Goal: Task Accomplishment & Management: Complete application form

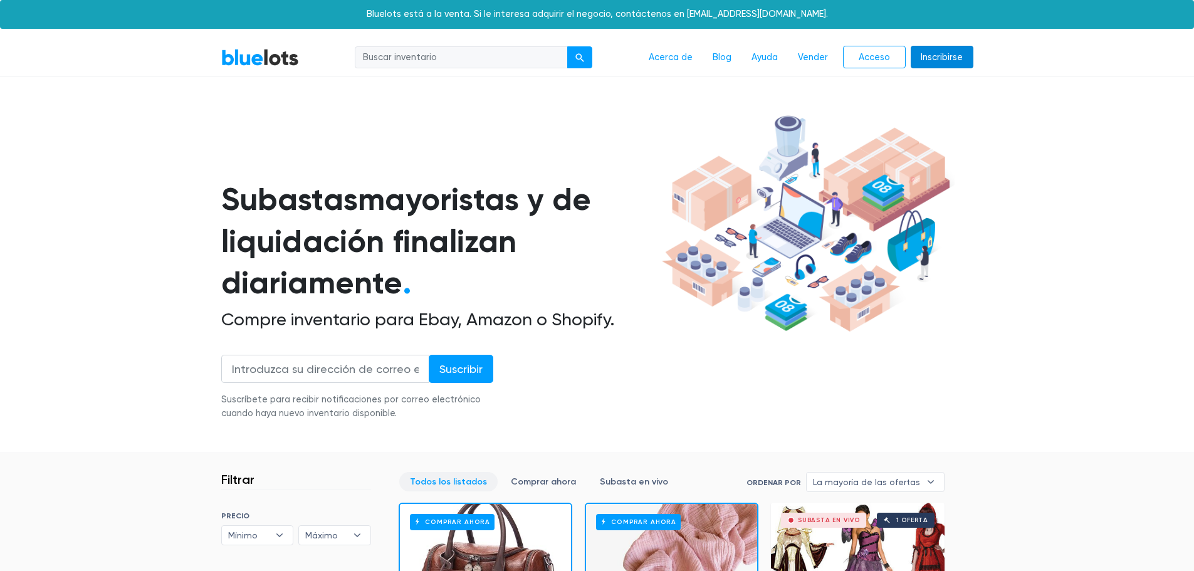
click at [935, 64] on link "Inscribirse" at bounding box center [941, 57] width 63 height 23
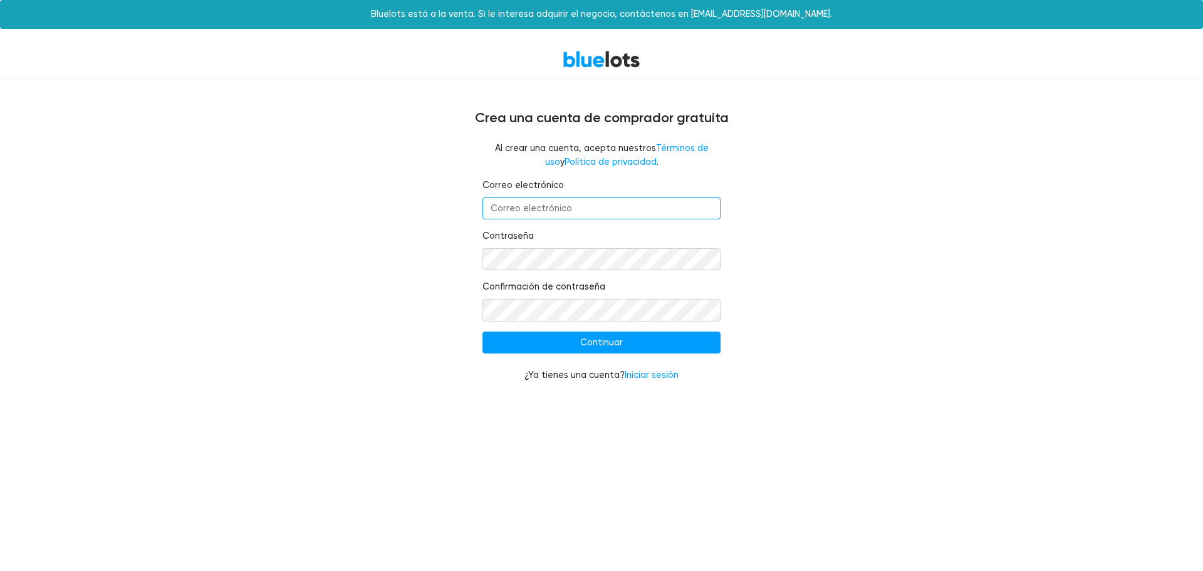
click at [561, 201] on input "Correo electrónico" at bounding box center [601, 208] width 238 height 23
type input "dariolaujuanpis@gmail.com"
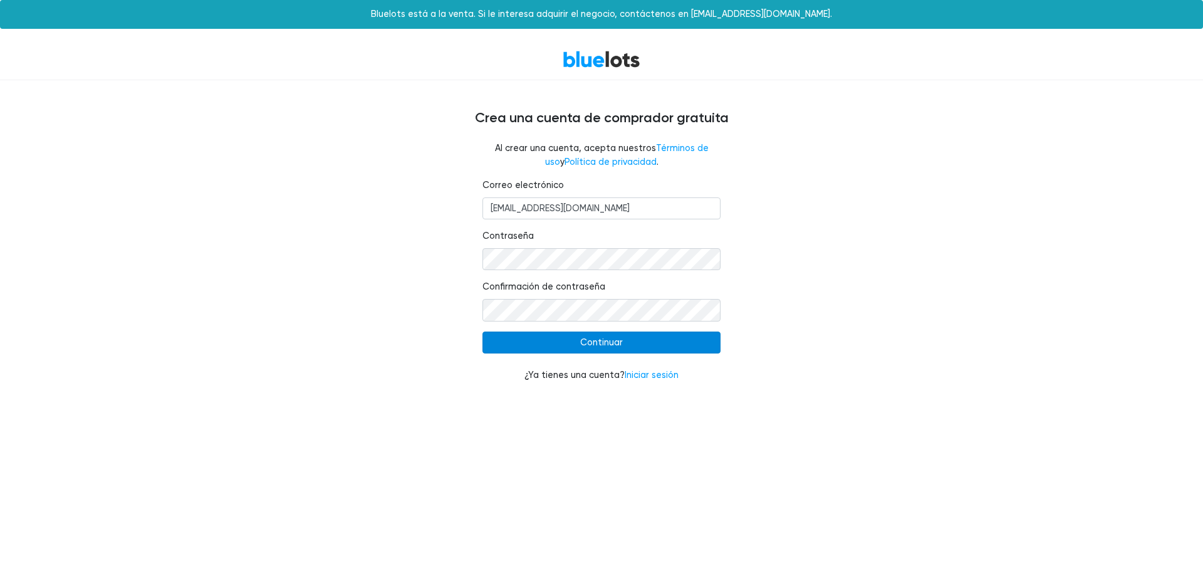
click at [647, 347] on input "Continuar" at bounding box center [601, 342] width 238 height 23
type input "Continue"
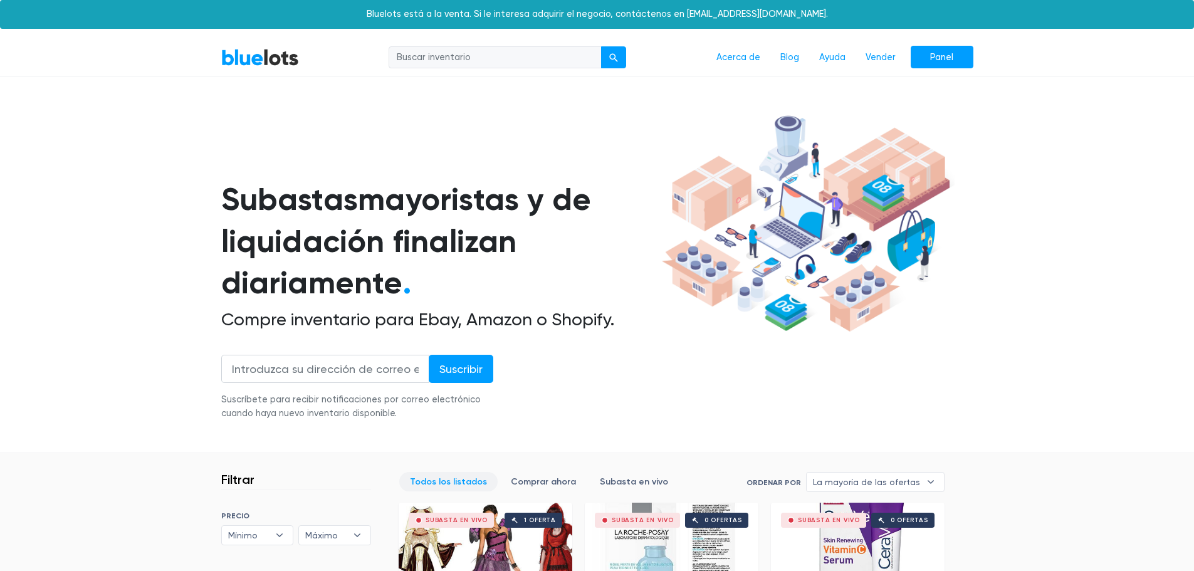
click at [1009, 142] on section "Subastas mayoristas y de liquidación finalizan diariamente . Compre inventario …" at bounding box center [597, 282] width 1194 height 344
click at [884, 57] on font "Vender" at bounding box center [880, 57] width 30 height 11
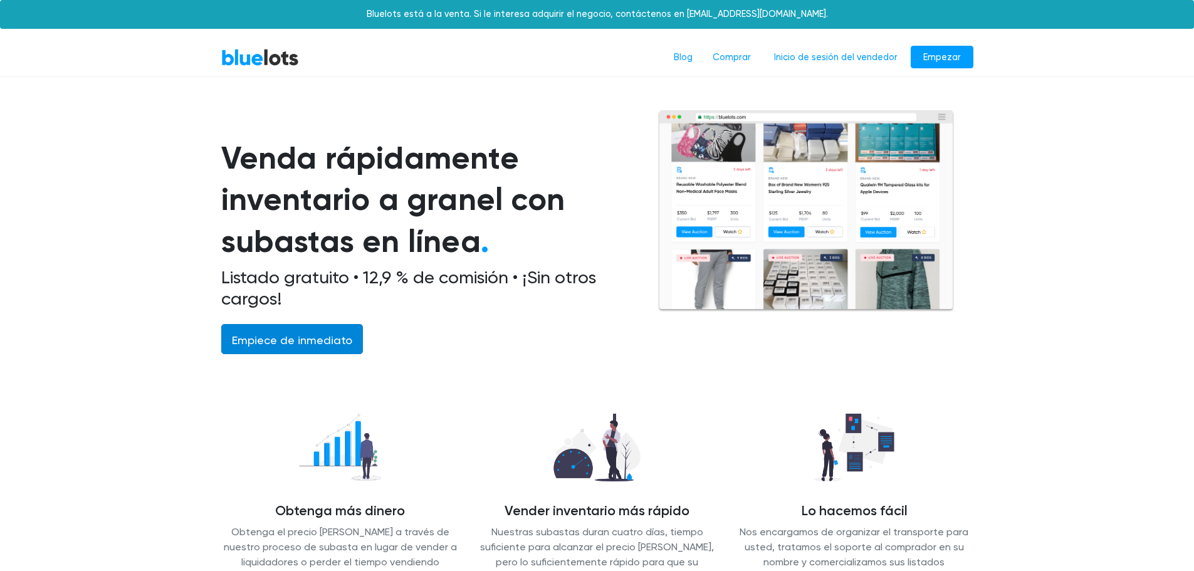
click at [308, 343] on font "Empiece de inmediato" at bounding box center [292, 339] width 120 height 13
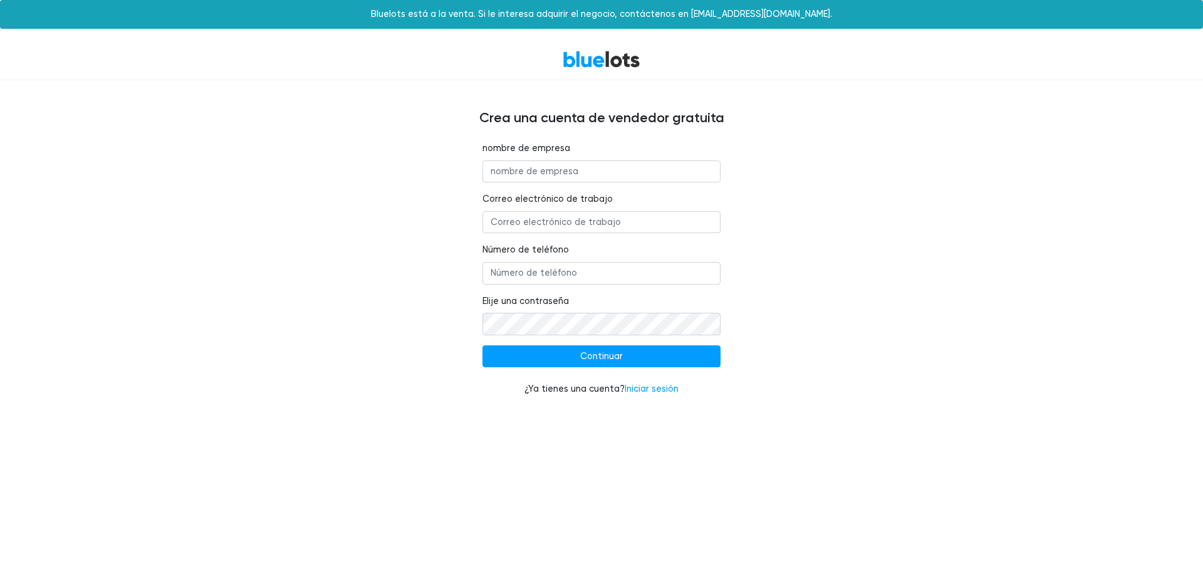
click at [581, 172] on input "text" at bounding box center [601, 171] width 238 height 23
type input "smartouchzone"
click at [561, 229] on input "Correo electrónico de trabajo" at bounding box center [601, 222] width 238 height 23
type input "[EMAIL_ADDRESS][DOMAIN_NAME]"
click at [563, 277] on input "Número de teléfono" at bounding box center [601, 273] width 238 height 23
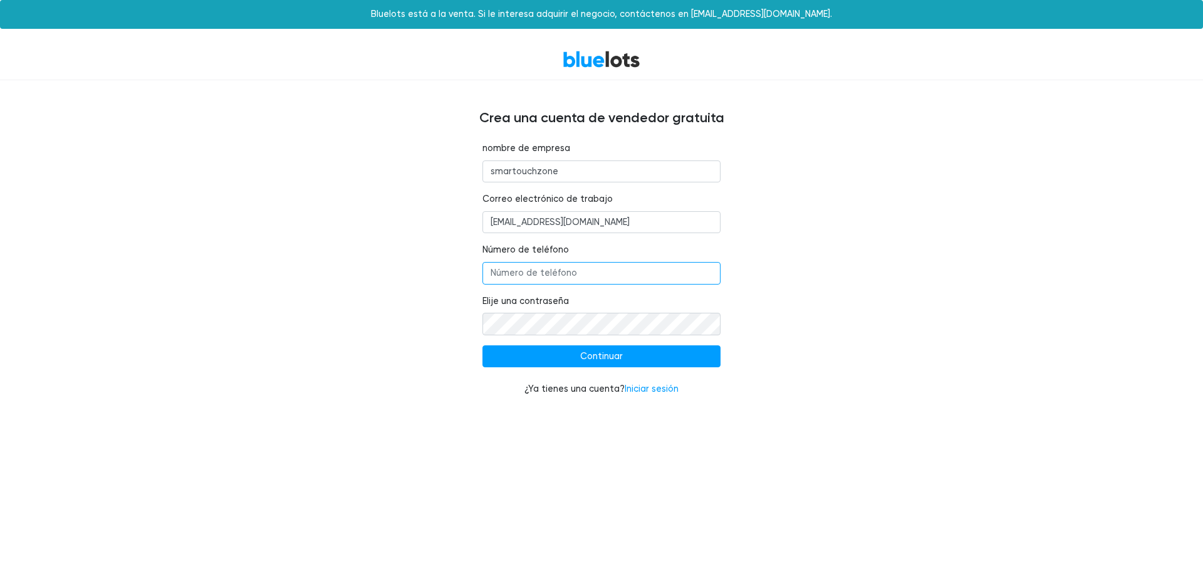
type input "7262416188"
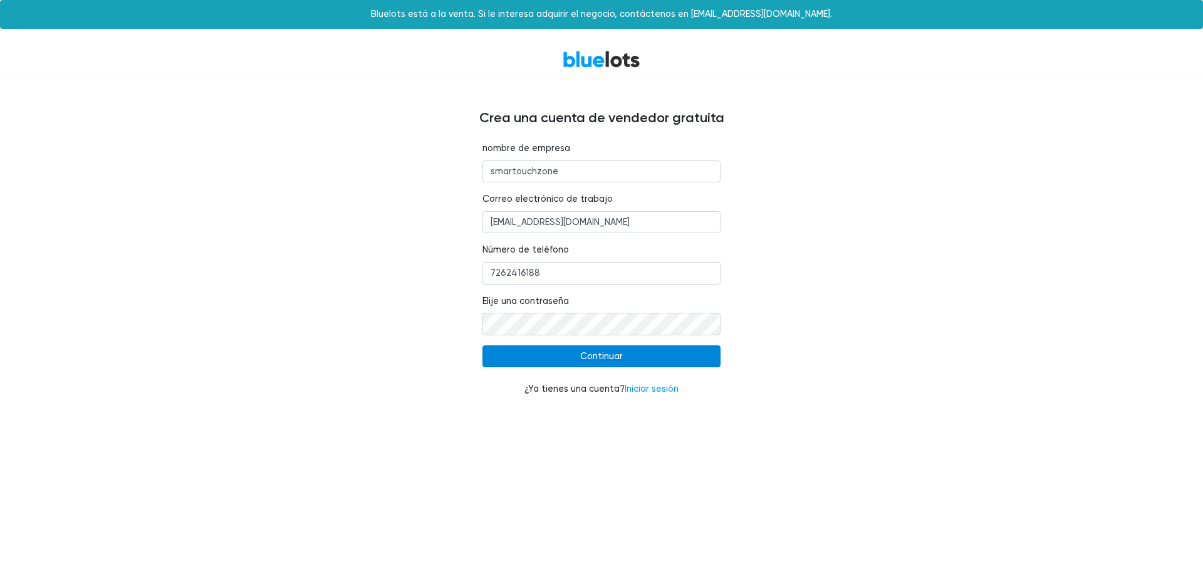
click at [578, 358] on input "Continuar" at bounding box center [601, 356] width 238 height 23
type input "Continue"
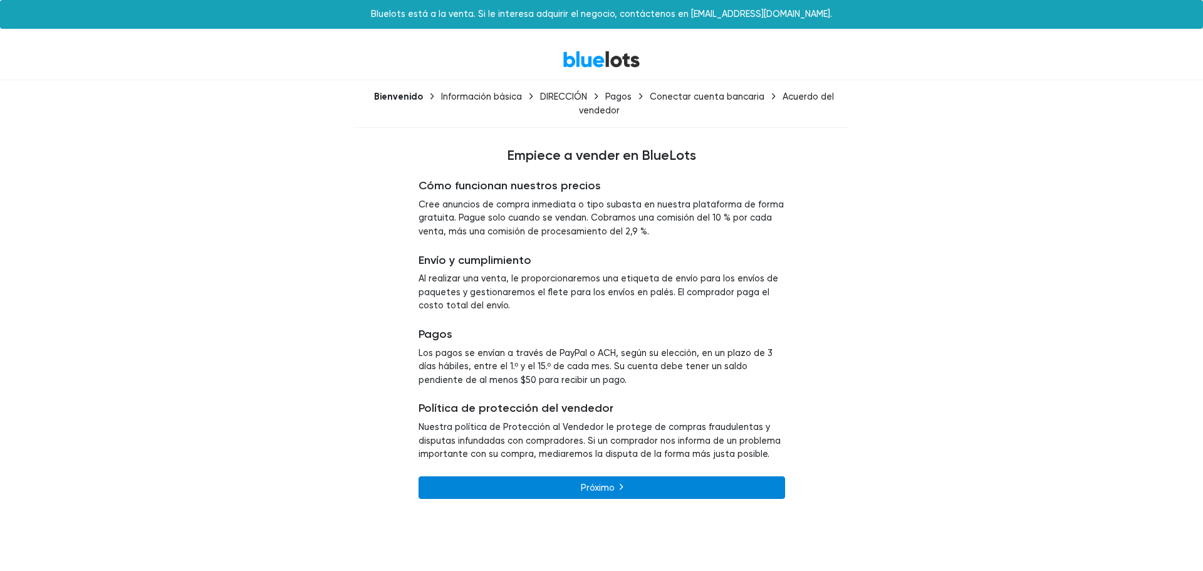
click at [659, 491] on link "Próximo" at bounding box center [602, 487] width 367 height 23
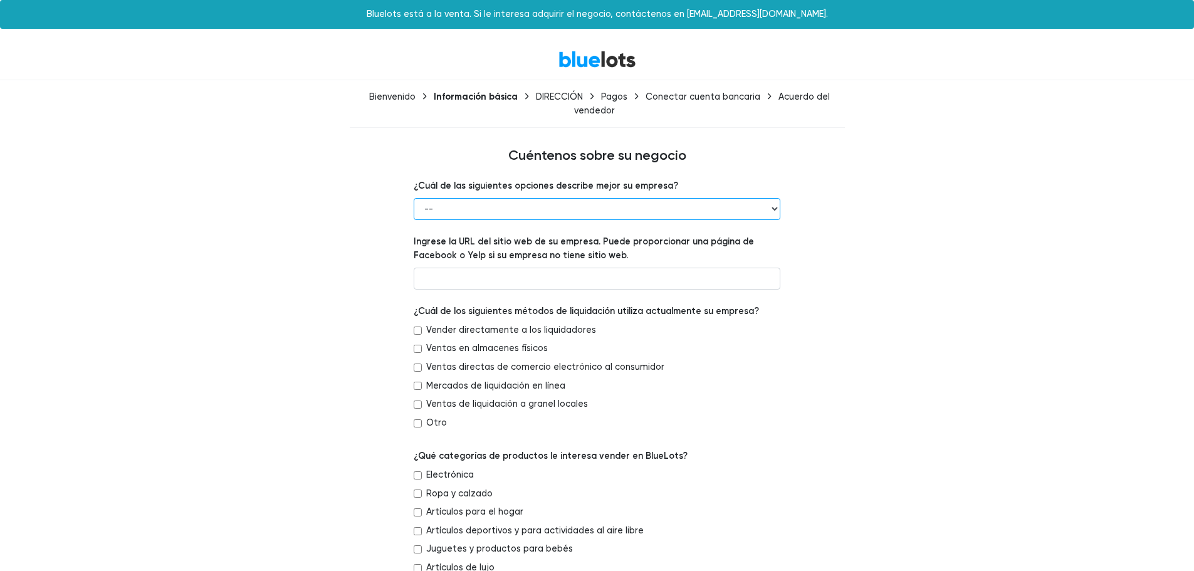
click at [769, 209] on select "-- Detallista Mayorista Marca o fabricante Liquidador 3PL Otro" at bounding box center [597, 209] width 367 height 23
select select "Retailer"
click at [414, 198] on select "-- Detallista Mayorista Marca o fabricante Liquidador 3PL Otro" at bounding box center [597, 209] width 367 height 23
click at [419, 330] on input "Vender directamente a los liquidadores" at bounding box center [418, 330] width 8 height 8
checkbox input "true"
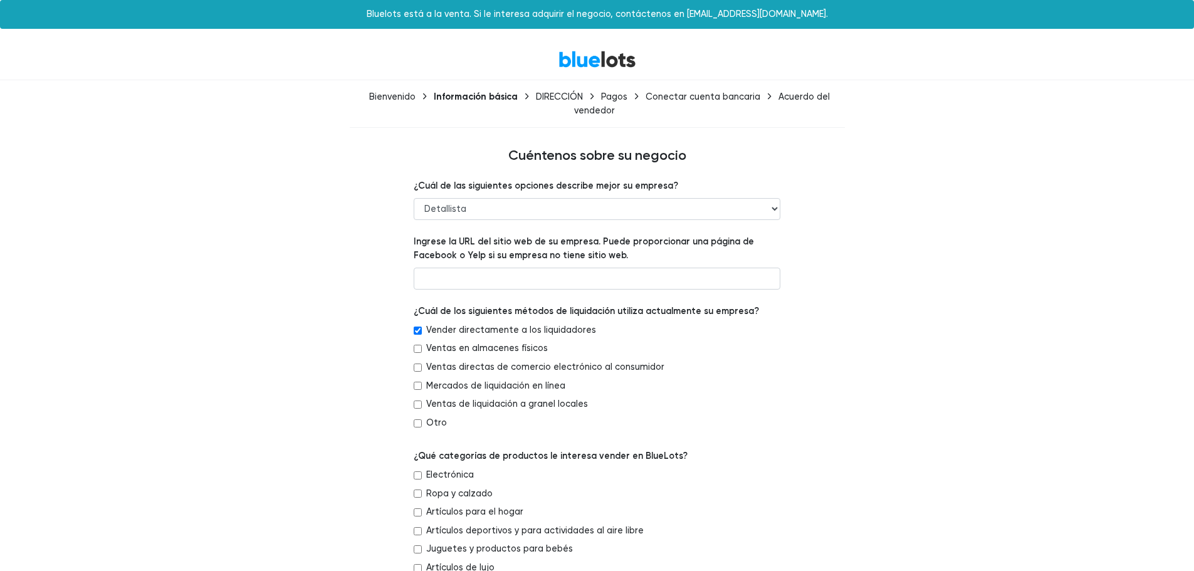
click at [417, 343] on div "Ventas en almacenes físicos" at bounding box center [597, 351] width 367 height 19
click at [418, 364] on input "Ventas directas de comercio electrónico al consumidor" at bounding box center [418, 367] width 8 height 8
checkbox input "true"
click at [418, 384] on input "Mercados de liquidación en línea" at bounding box center [418, 386] width 8 height 8
checkbox input "true"
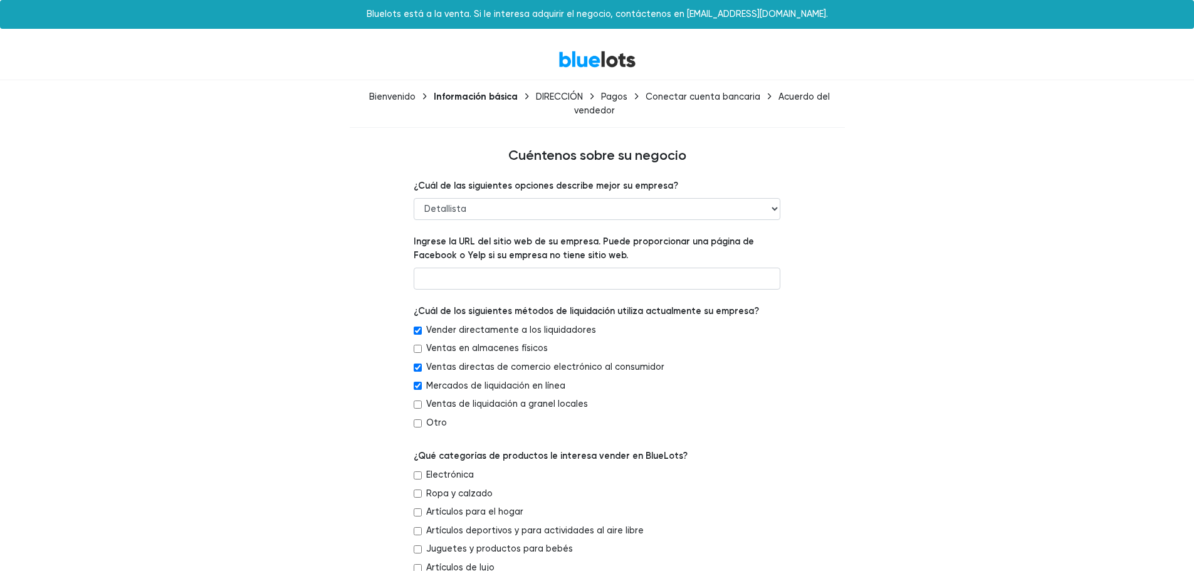
click at [419, 405] on input "Ventas de liquidación a granel locales" at bounding box center [418, 404] width 8 height 8
checkbox input "true"
click at [419, 424] on input "Otro" at bounding box center [418, 423] width 8 height 8
checkbox input "true"
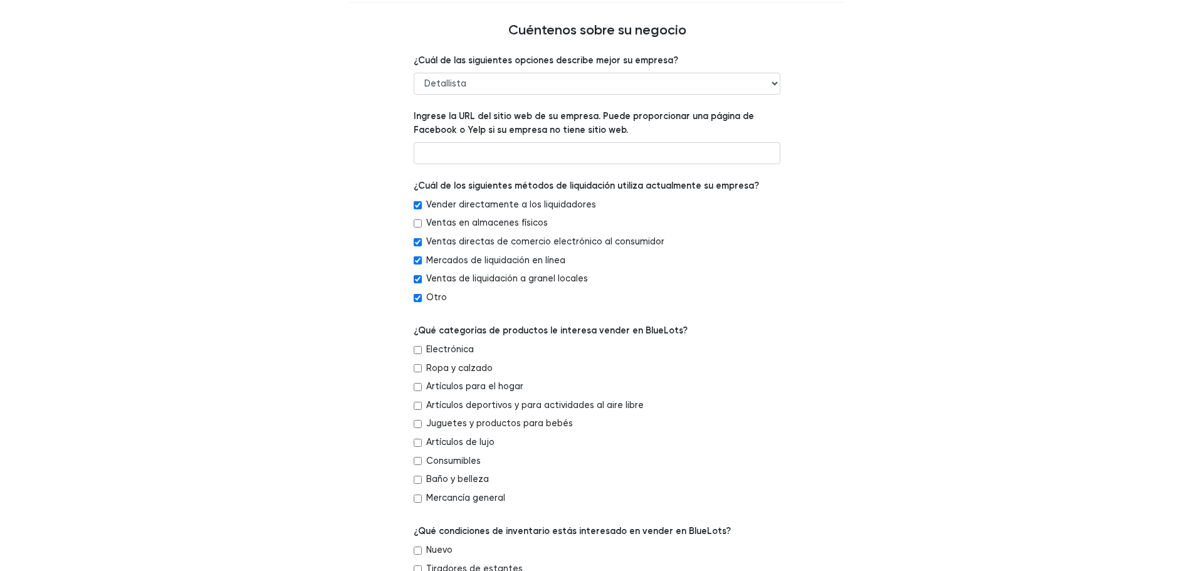
scroll to position [188, 0]
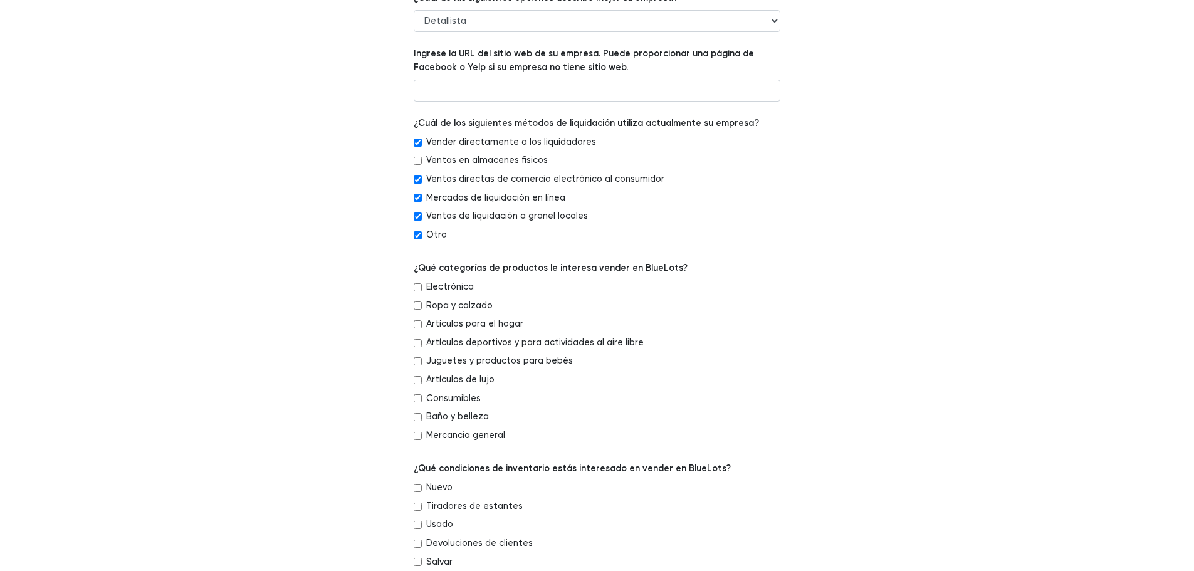
click at [419, 286] on input "Electrónica" at bounding box center [418, 287] width 8 height 8
checkbox input "true"
click at [422, 321] on div "Artículos para el hogar" at bounding box center [597, 326] width 367 height 19
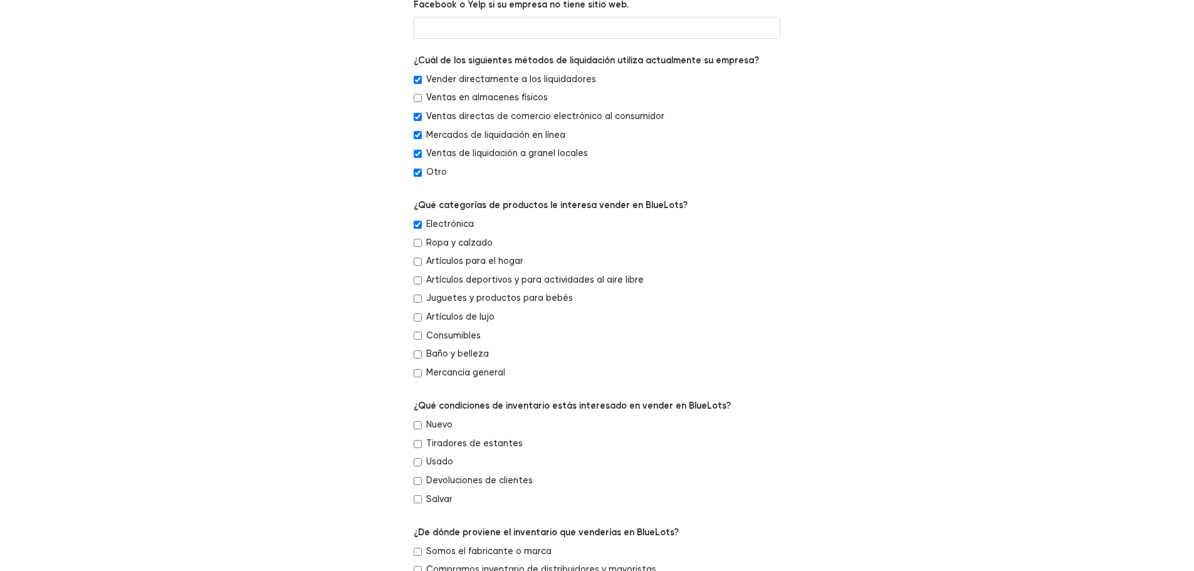
scroll to position [313, 0]
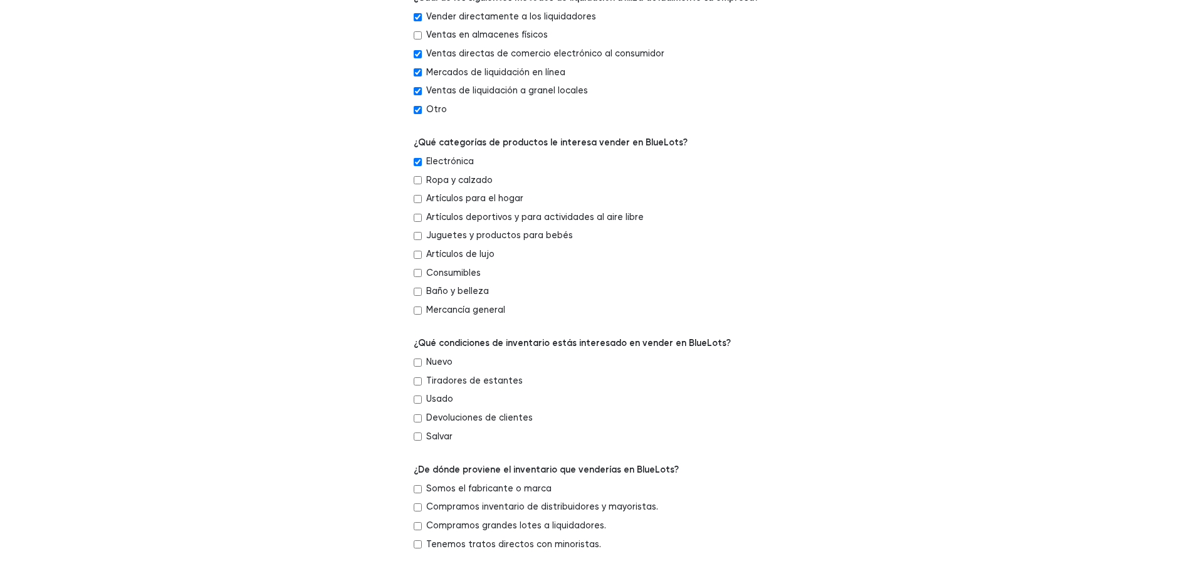
click at [418, 358] on input "Nuevo" at bounding box center [418, 362] width 8 height 8
checkbox input "true"
click at [420, 398] on input "Usado" at bounding box center [418, 399] width 8 height 8
checkbox input "true"
click at [422, 417] on div "Devoluciones de clientes" at bounding box center [597, 420] width 367 height 19
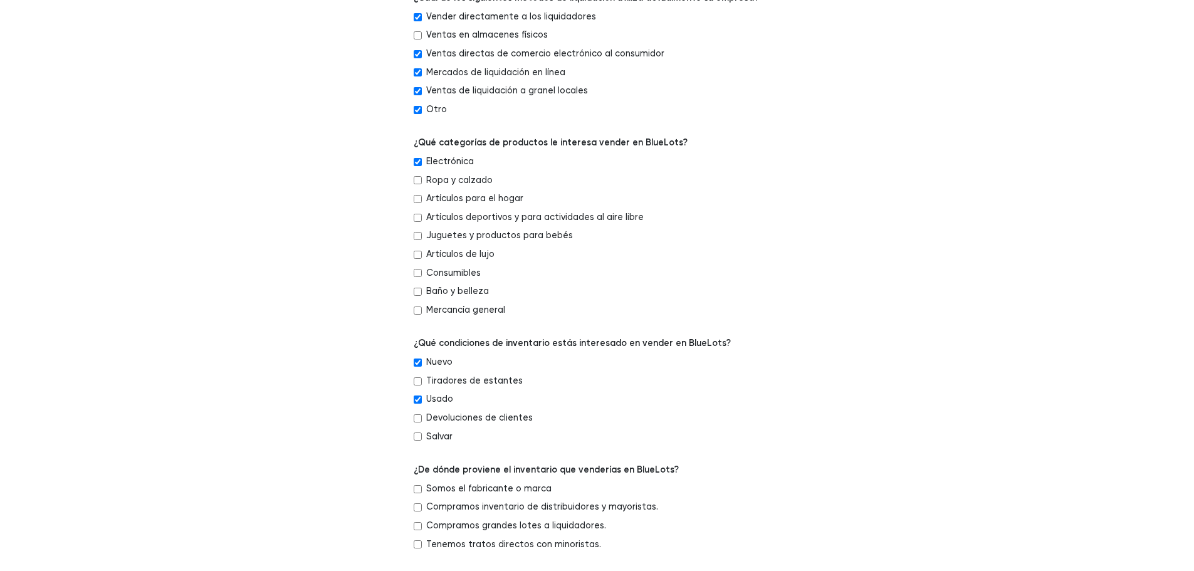
click at [419, 419] on input "Devoluciones de clientes" at bounding box center [418, 418] width 8 height 8
checkbox input "true"
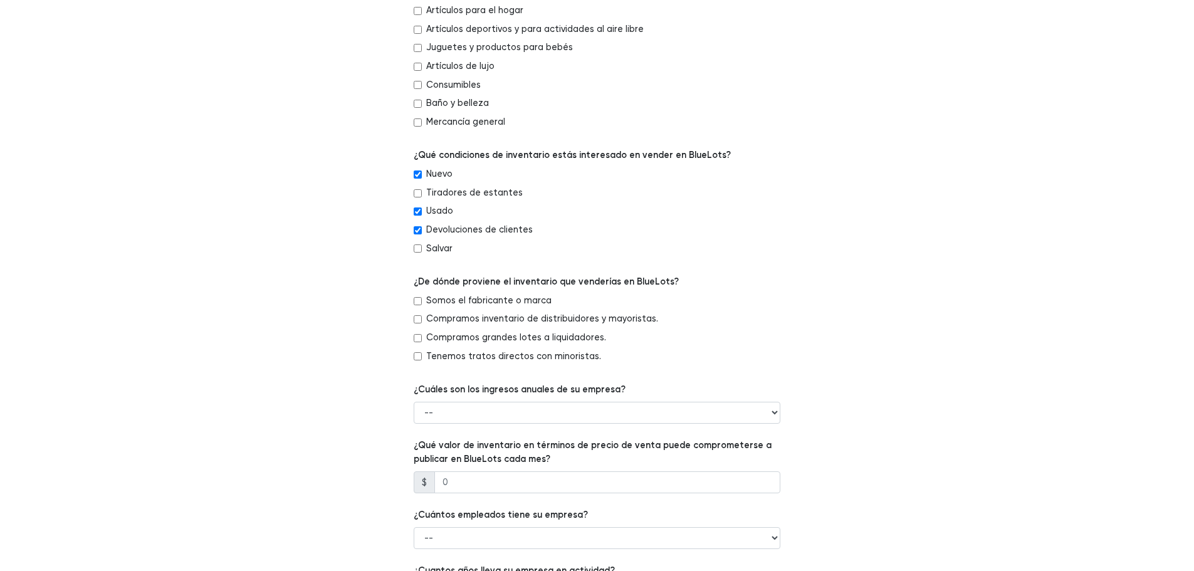
scroll to position [564, 0]
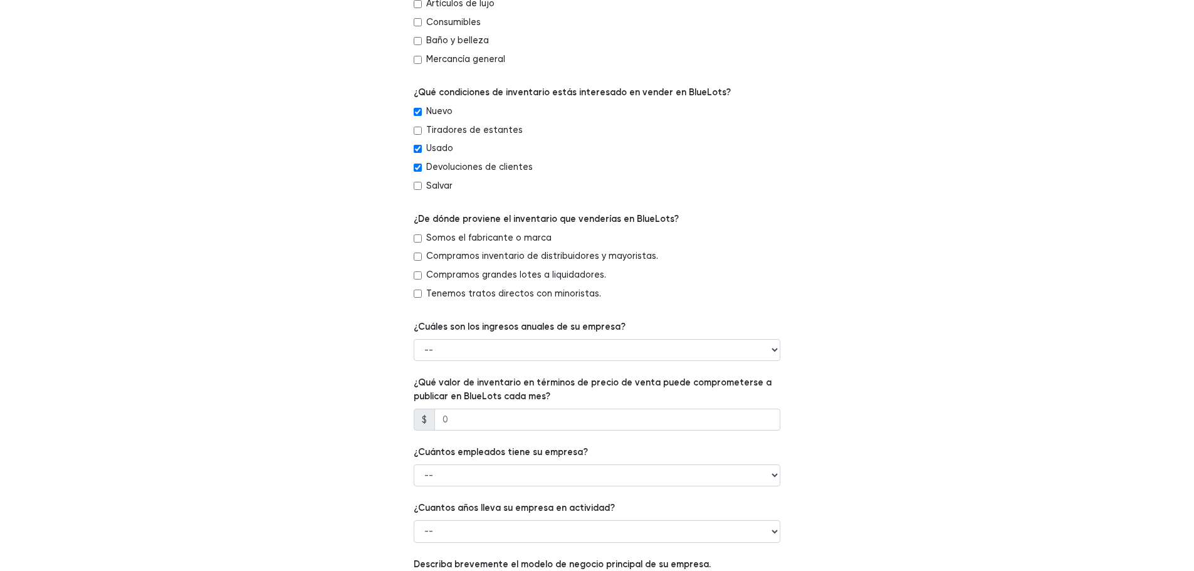
click at [416, 291] on input "Tenemos tratos directos con minoristas." at bounding box center [418, 293] width 8 height 8
checkbox input "true"
click at [756, 357] on select "-- Menos de $100,000 De $100,000 a $500,000 De $500,000 a $1,000,000 De $1,000,…" at bounding box center [597, 350] width 367 height 23
select select "Less than $100,000"
click at [414, 339] on select "-- Menos de $100,000 De $100,000 a $500,000 De $500,000 a $1,000,000 De $1,000,…" at bounding box center [597, 350] width 367 height 23
